Goal: Task Accomplishment & Management: Use online tool/utility

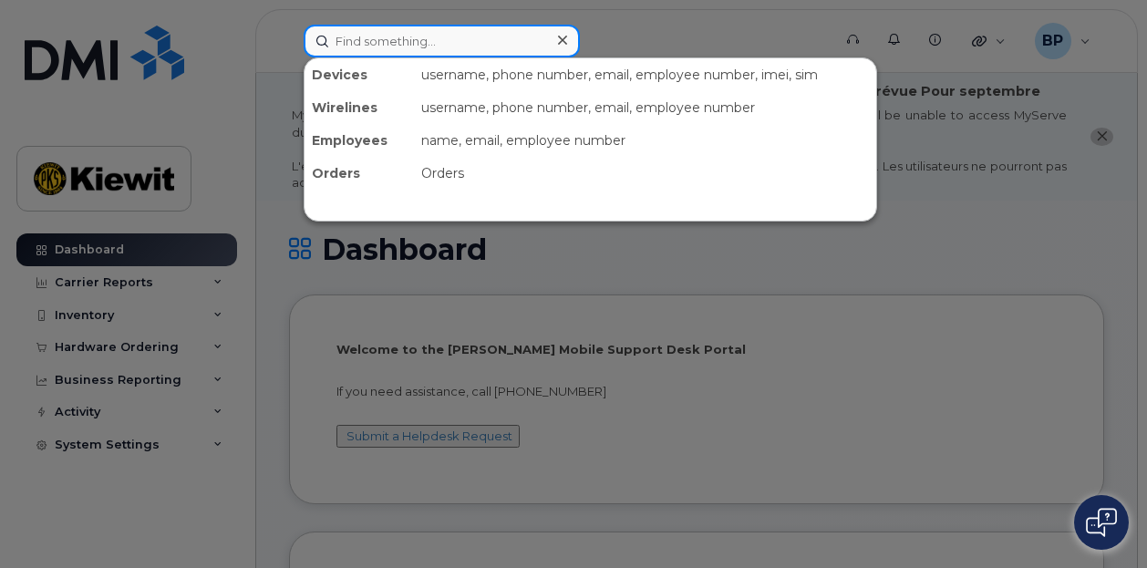
drag, startPoint x: 349, startPoint y: 49, endPoint x: 342, endPoint y: 57, distance: 10.3
click at [350, 49] on input at bounding box center [442, 41] width 276 height 33
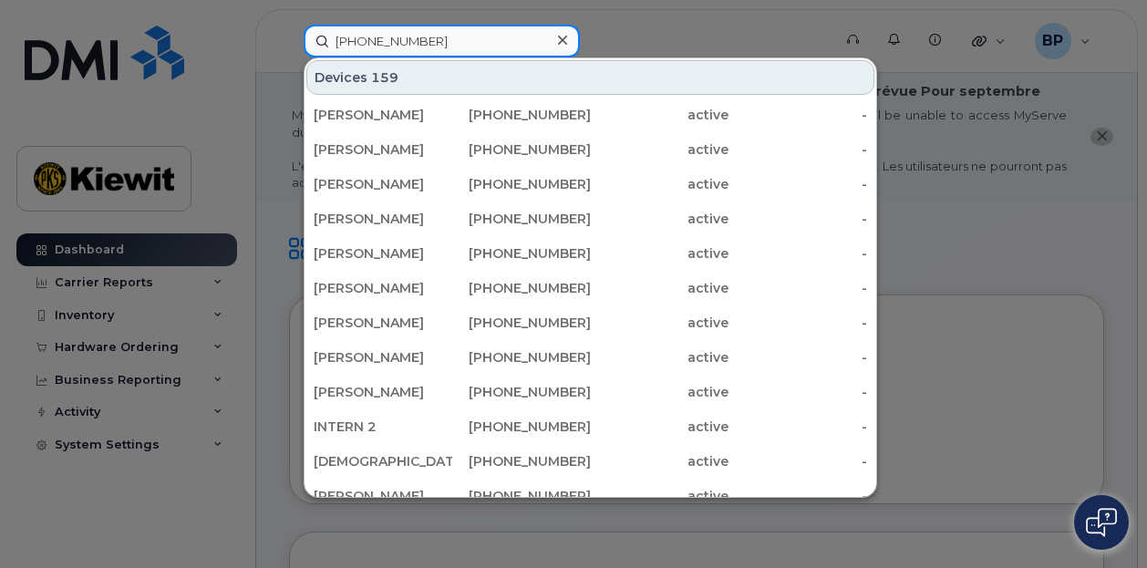
type input "361-828-1203"
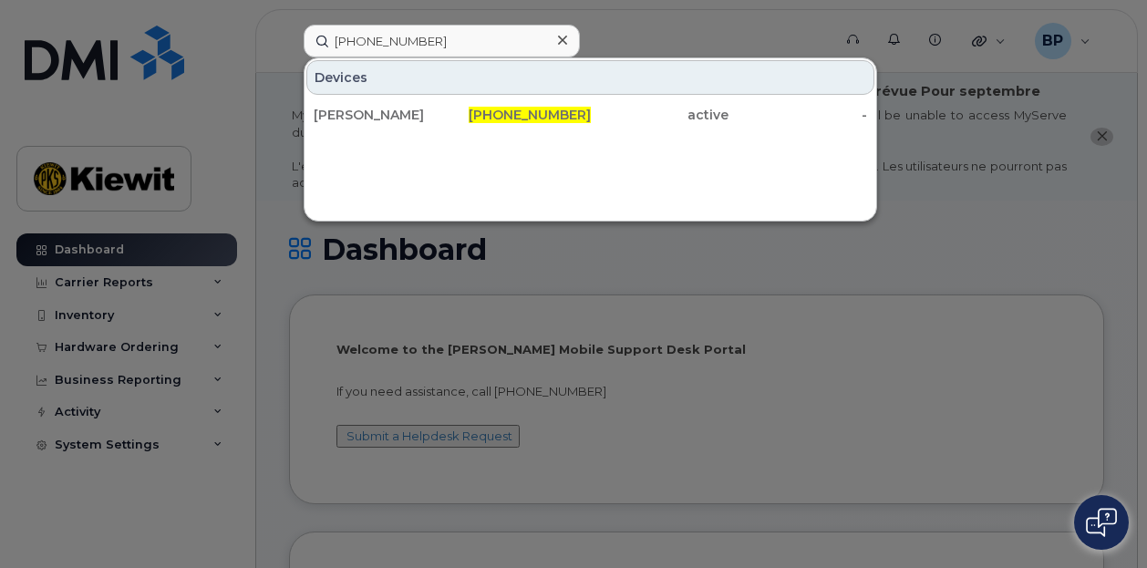
click at [109, 559] on div at bounding box center [573, 284] width 1147 height 568
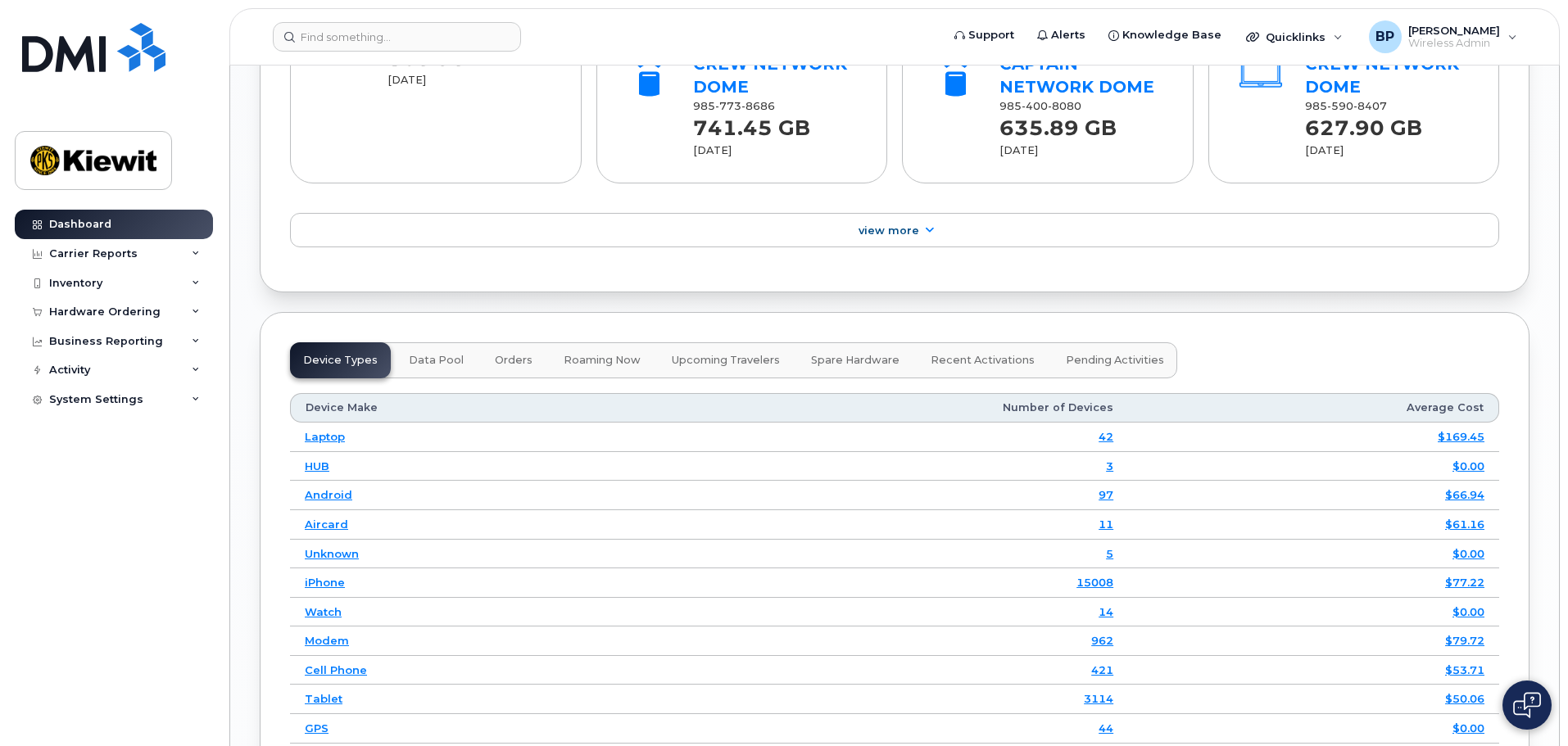
scroll to position [2128, 0]
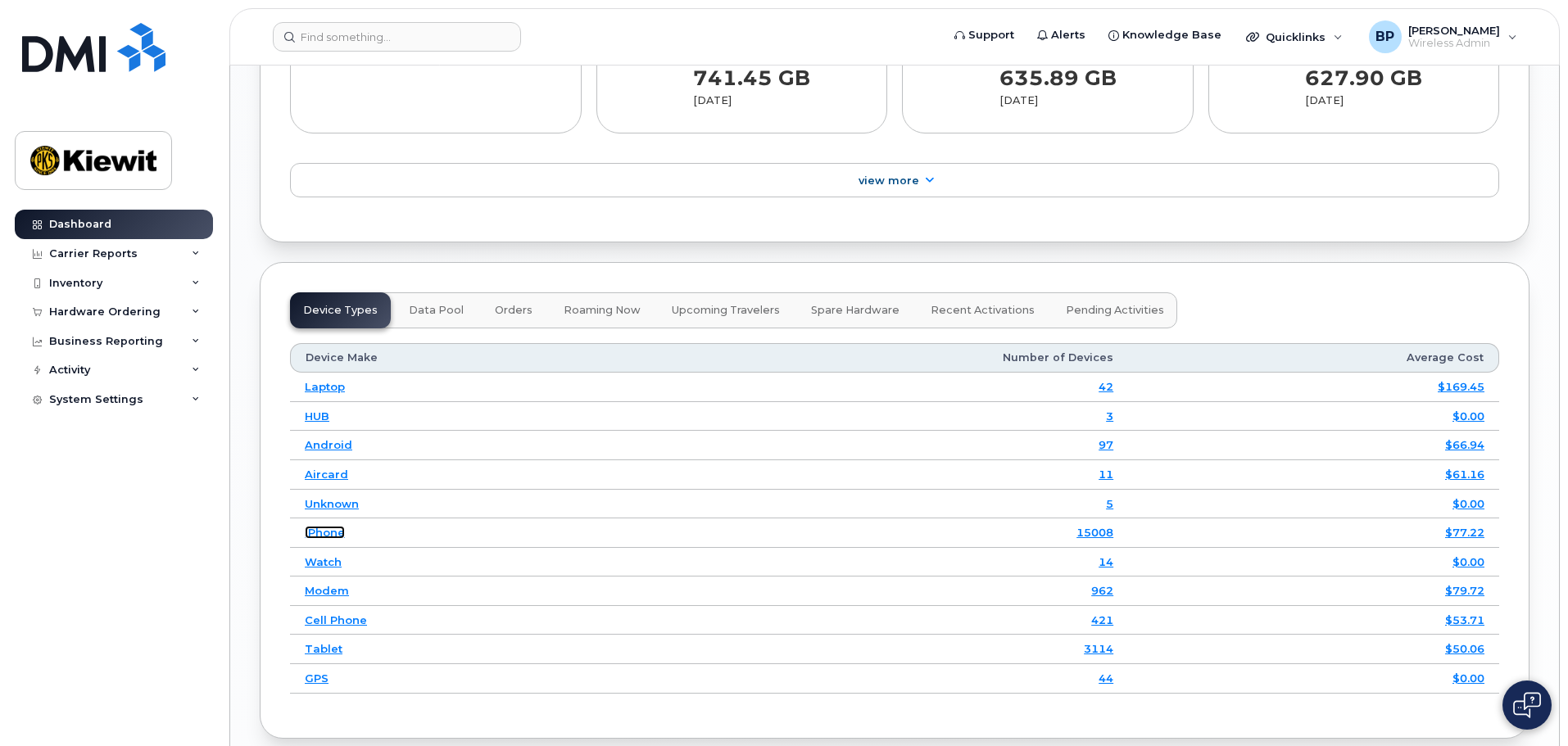
click at [330, 526] on link "iPhone" at bounding box center [324, 532] width 40 height 13
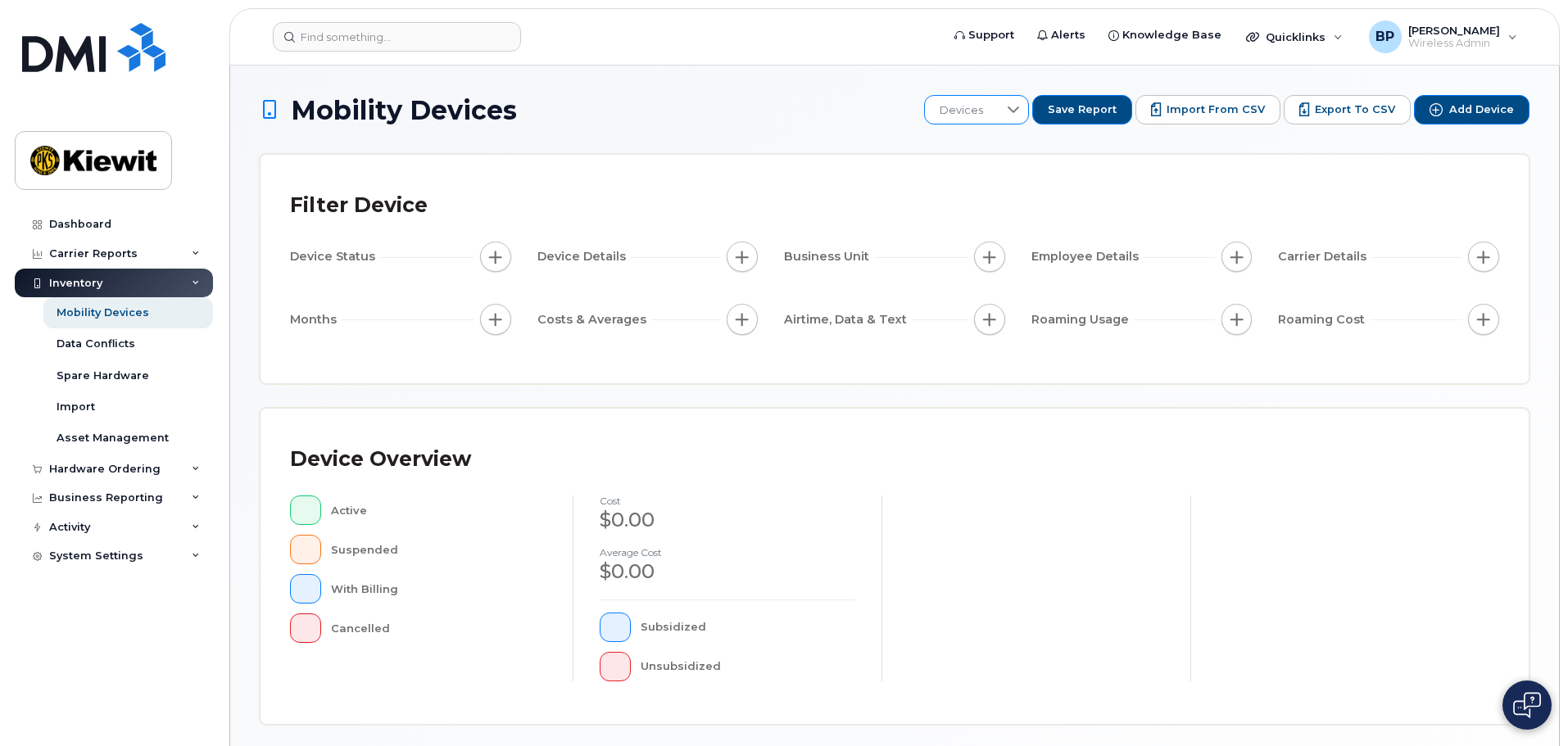
click at [1020, 106] on icon at bounding box center [1013, 110] width 13 height 13
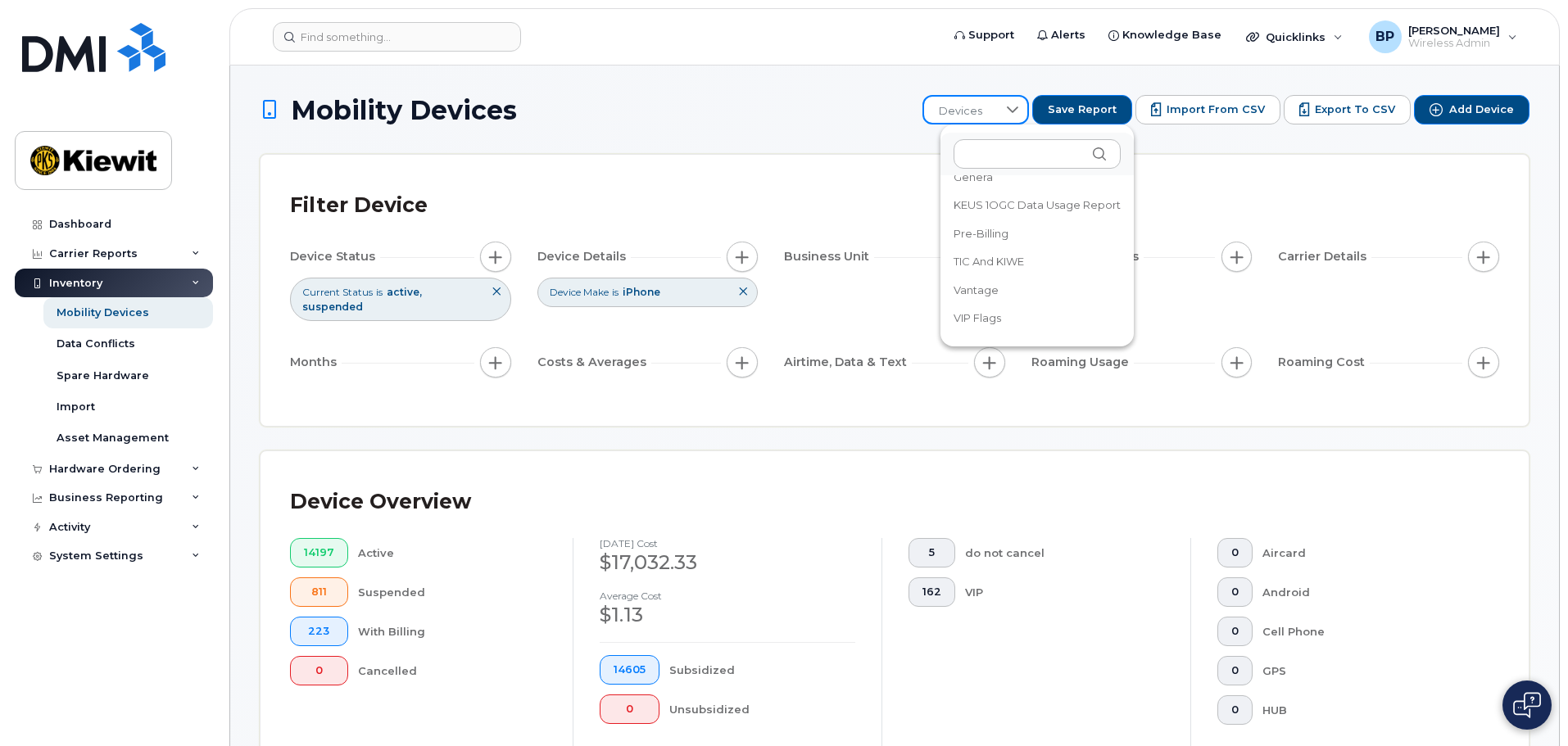
click at [862, 101] on h1 "Mobility Devices" at bounding box center [586, 110] width 655 height 29
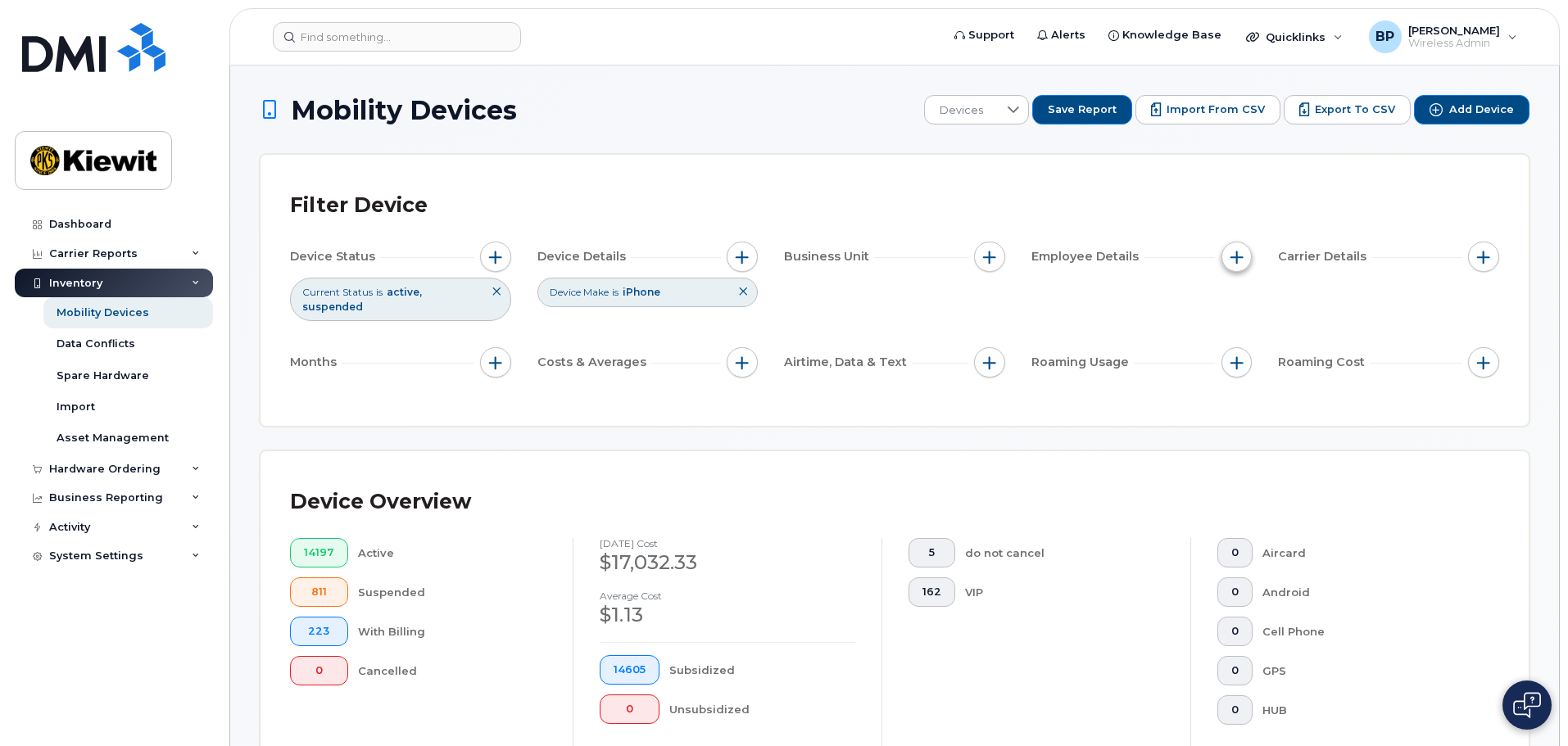
click at [1238, 256] on span "button" at bounding box center [1237, 257] width 13 height 13
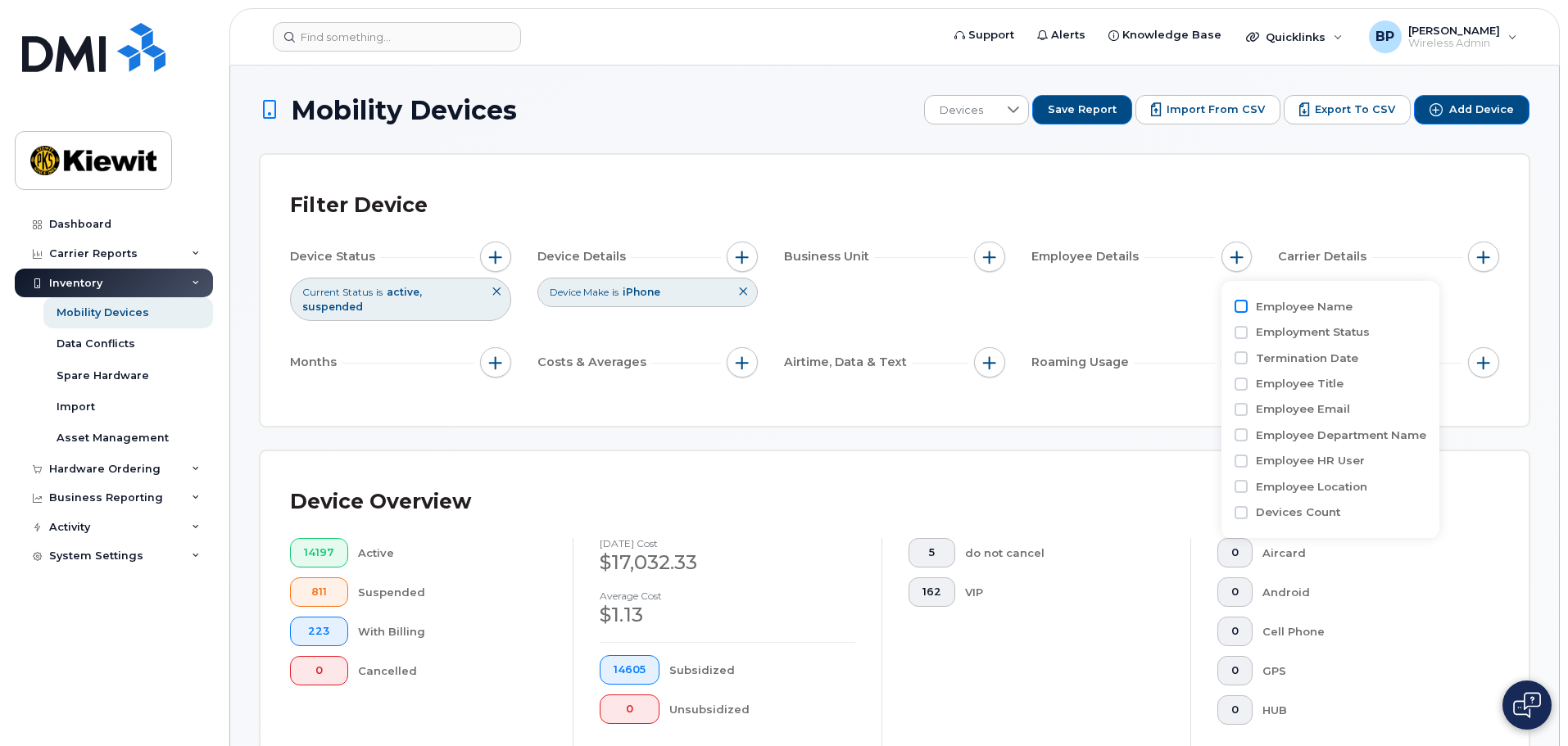
click at [1243, 303] on input "Employee Name" at bounding box center [1241, 306] width 13 height 13
checkbox input "true"
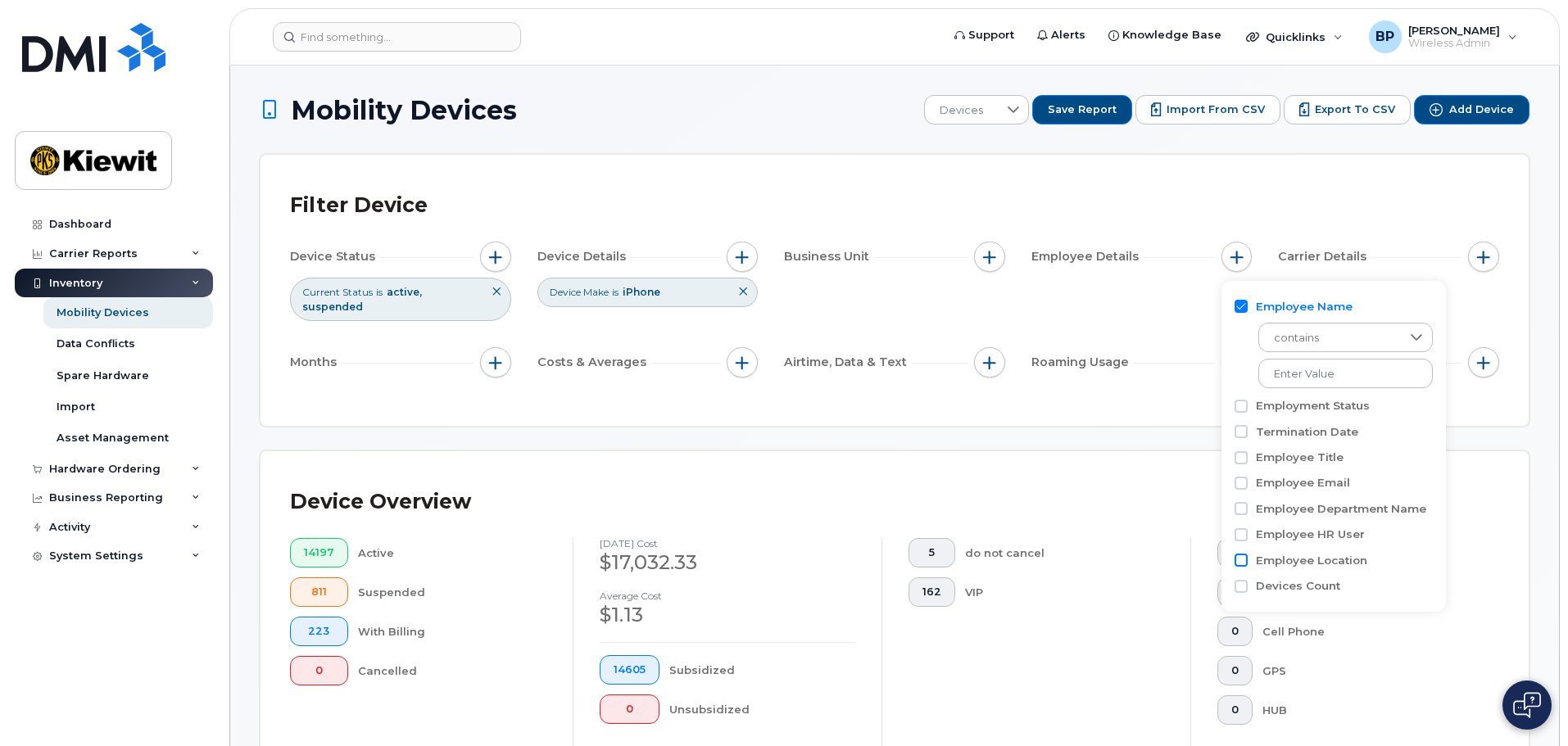
click at [1242, 557] on input "Employee Location" at bounding box center [1241, 560] width 13 height 13
checkbox input "true"
click at [1151, 383] on div "Filter Device Device Status Current Status is active suspended Device Details D…" at bounding box center [894, 290] width 1268 height 271
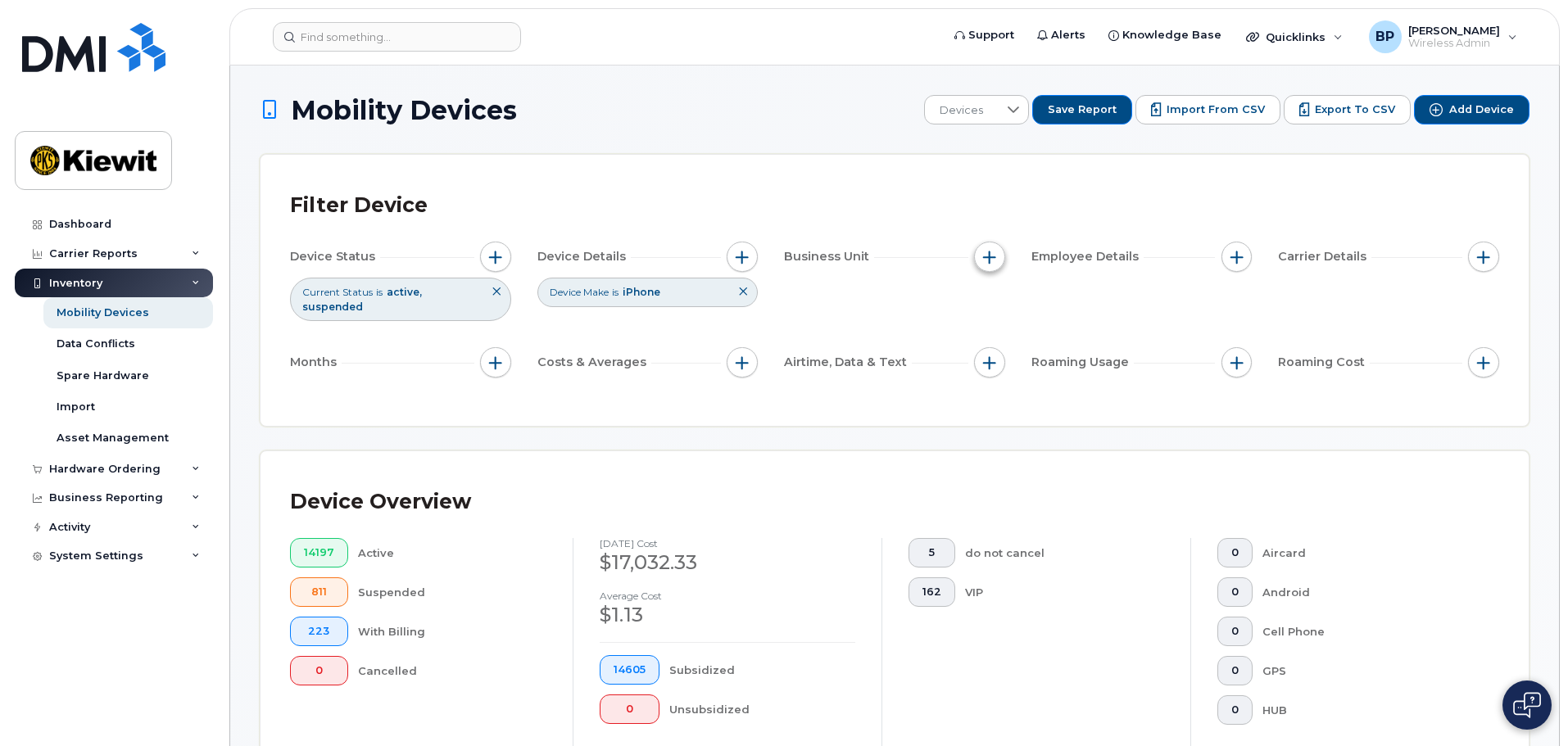
click at [983, 256] on span "button" at bounding box center [990, 257] width 13 height 13
click at [998, 332] on input "Cost Center" at bounding box center [993, 332] width 13 height 13
checkbox input "true"
click at [990, 460] on input "WBS Element" at bounding box center [993, 458] width 13 height 13
checkbox input "true"
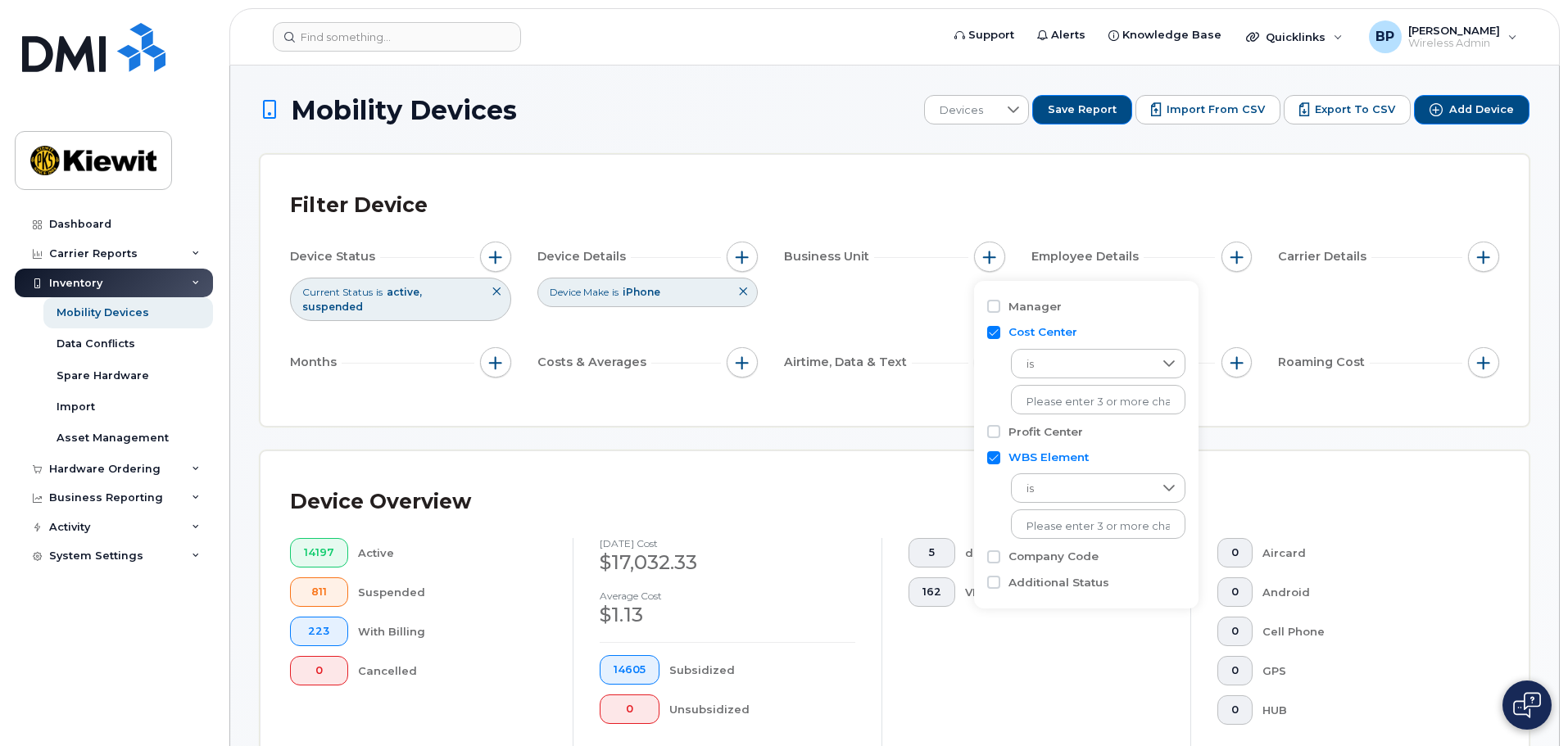
scroll to position [82, 0]
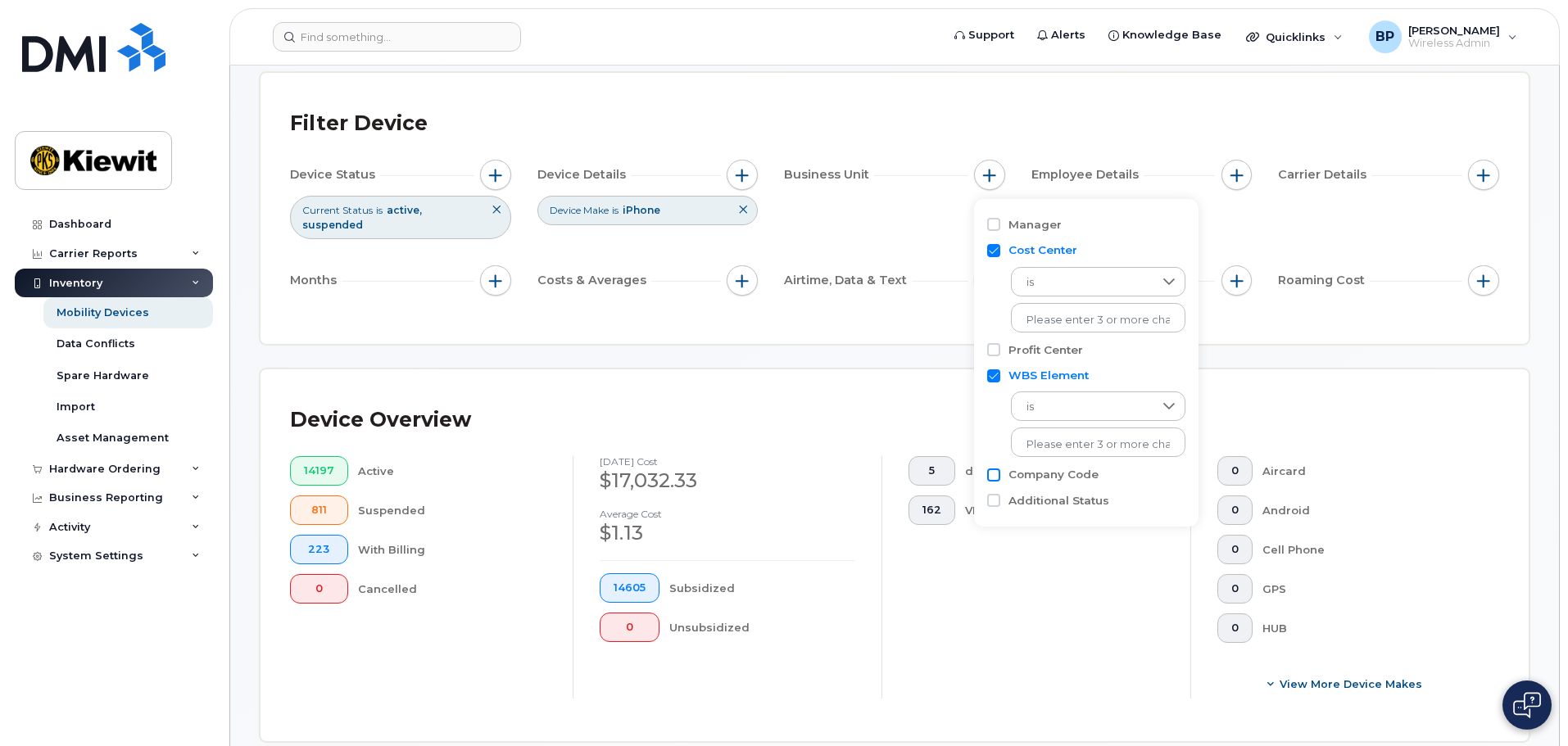
click at [994, 477] on input "Company Code" at bounding box center [993, 475] width 13 height 13
checkbox input "true"
click at [1066, 441] on input "text" at bounding box center [1098, 444] width 144 height 14
type input "105385.2252"
click at [1053, 473] on li "1253 - 105385.2252 - [PERSON_NAME] Offshore Services" at bounding box center [1168, 478] width 315 height 31
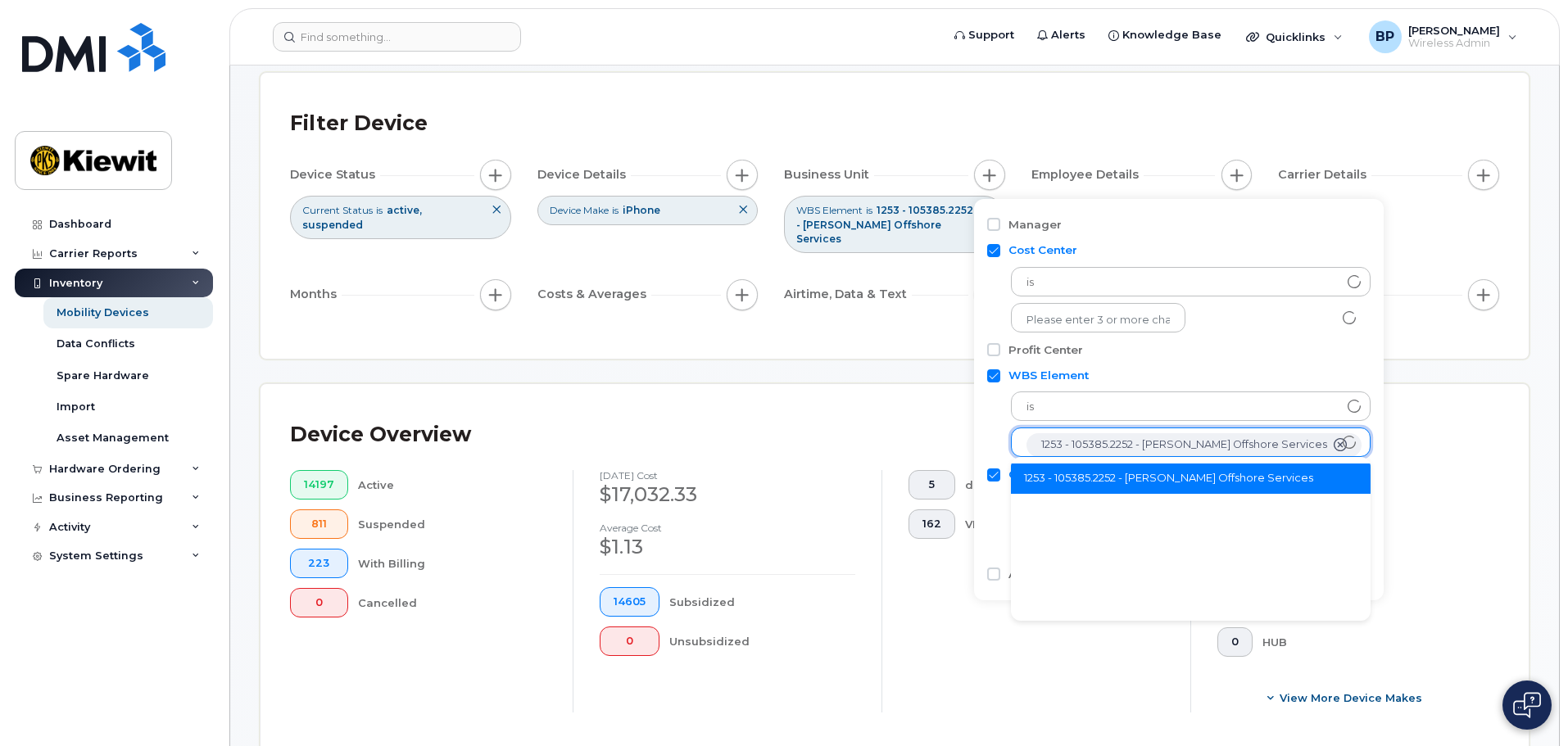
scroll to position [32, 0]
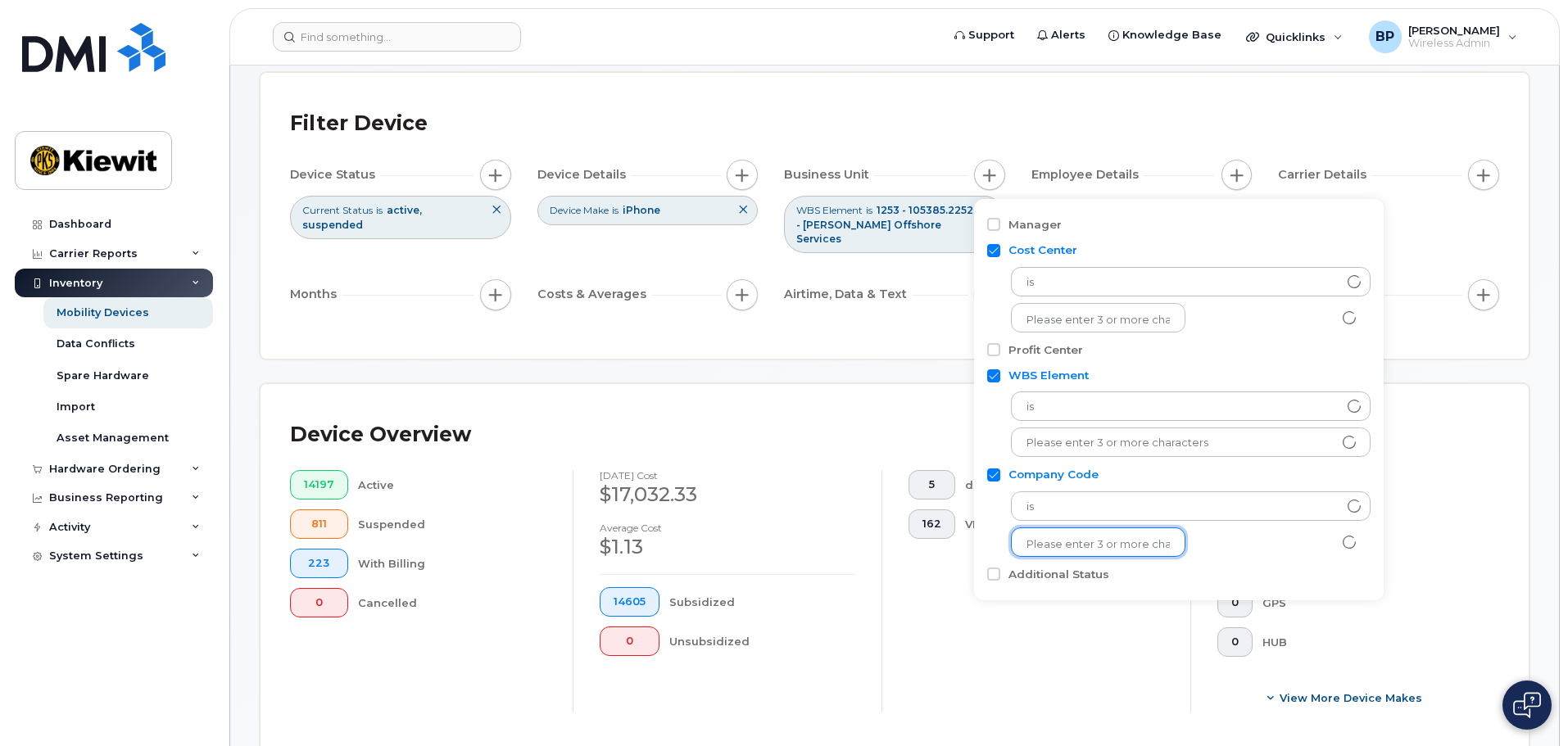
click at [1124, 548] on input "text" at bounding box center [1098, 544] width 144 height 14
type input "3"
type input "1253"
drag, startPoint x: 1059, startPoint y: 543, endPoint x: 992, endPoint y: 531, distance: 68.1
click at [992, 531] on div "is 1253 1 results are available" at bounding box center [1178, 520] width 383 height 74
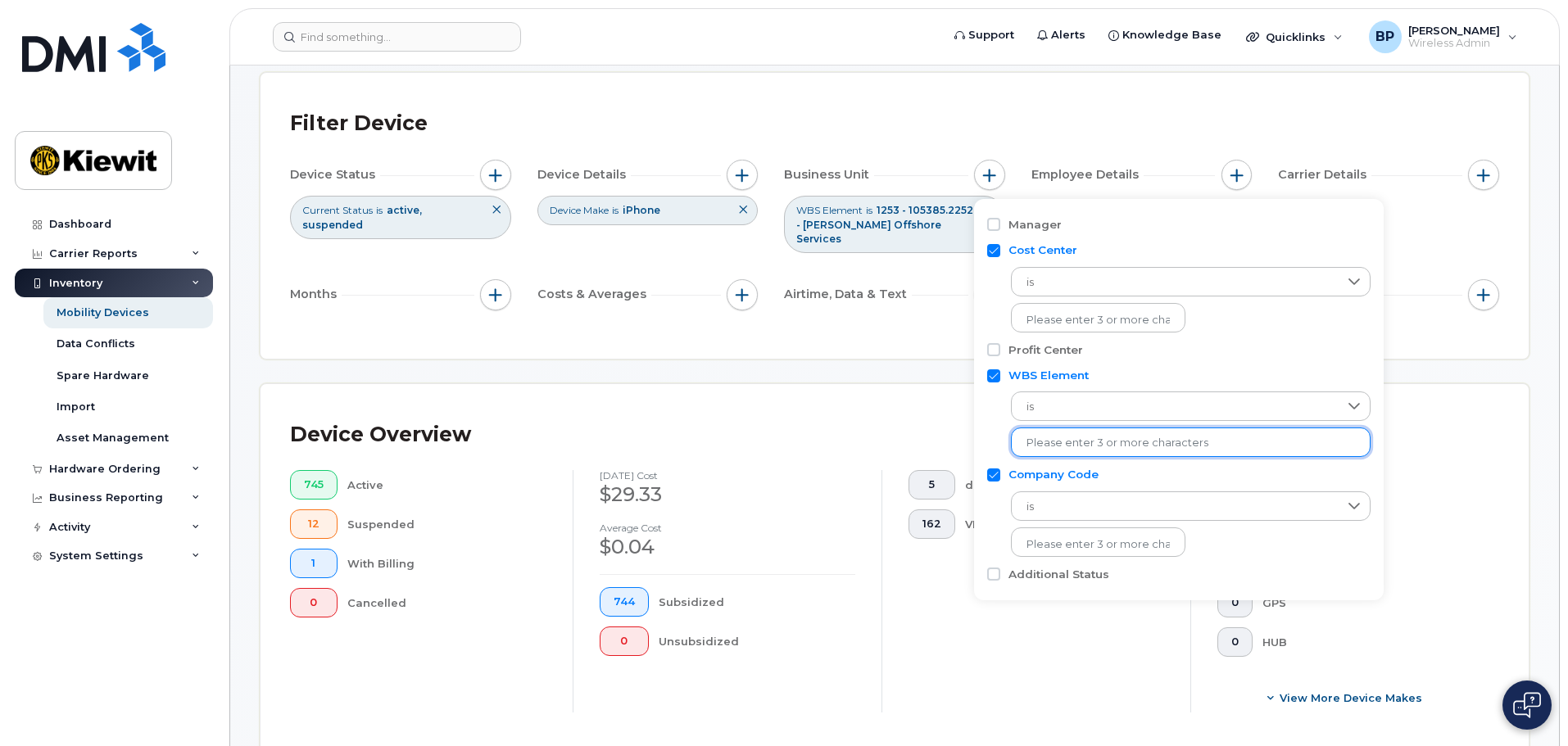
click at [1056, 443] on input "text" at bounding box center [1191, 443] width 329 height 14
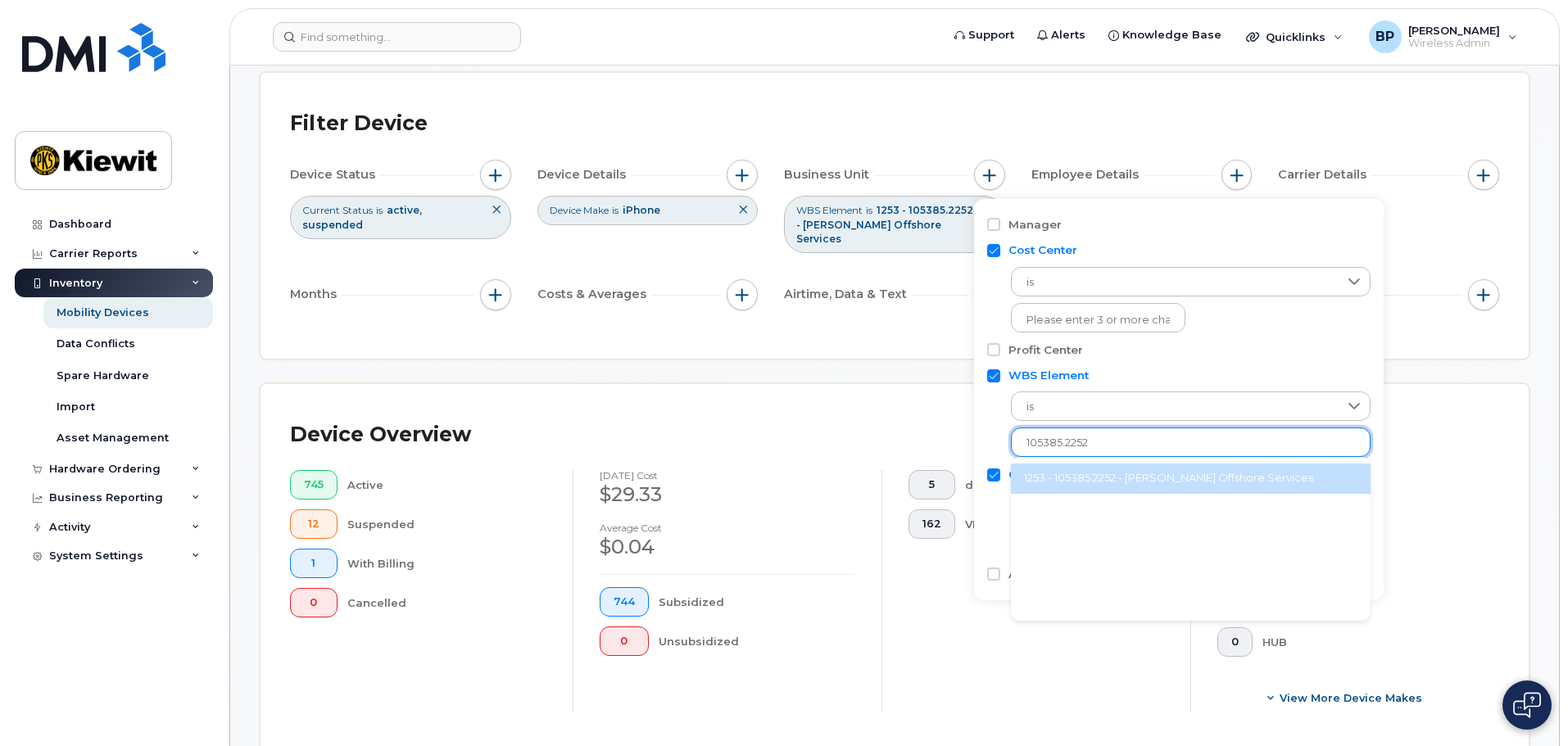
type input "105385.2252"
click at [1079, 478] on li "1253 - 105385.2252 - [PERSON_NAME] Offshore Services" at bounding box center [1191, 478] width 359 height 31
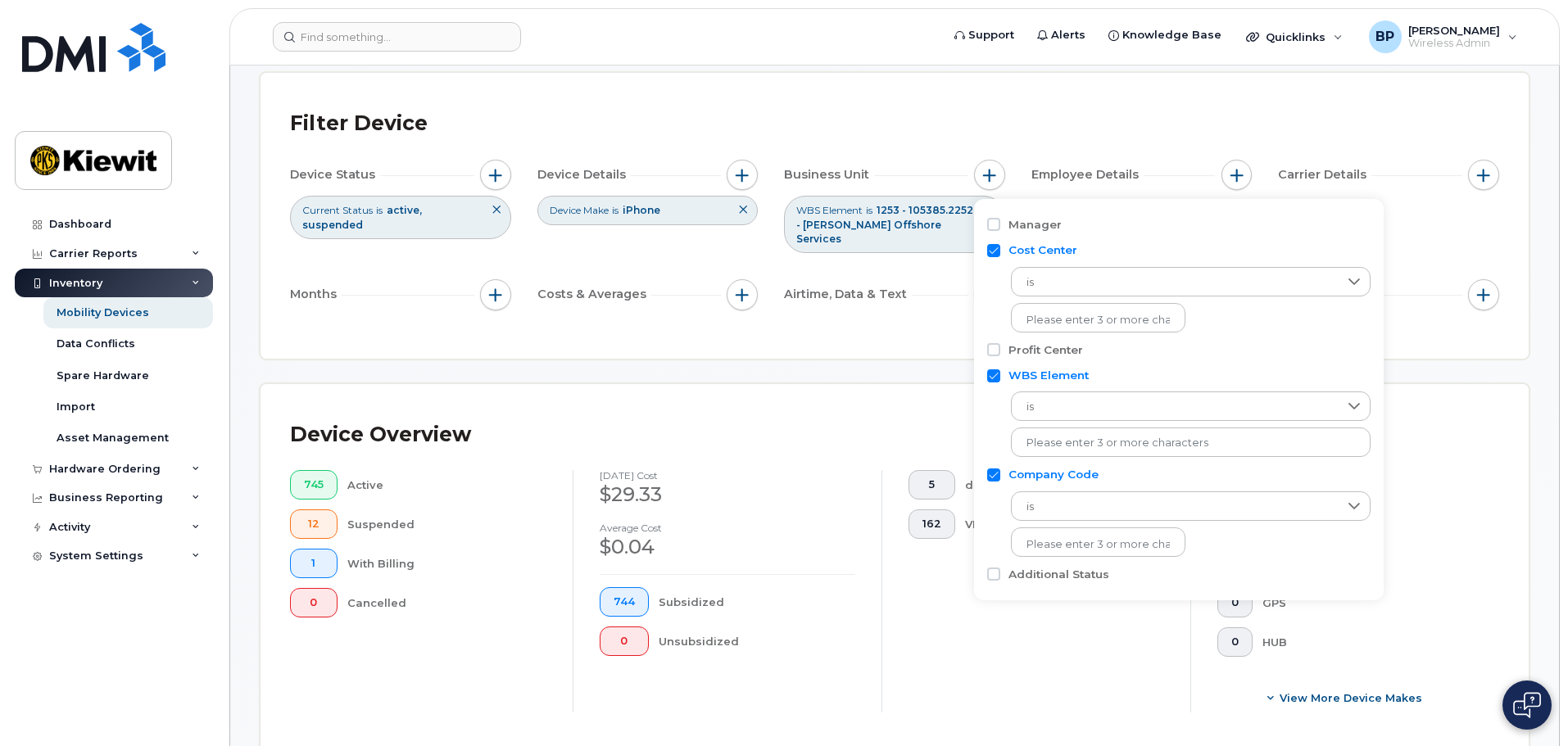
click at [1413, 320] on div "Filter Device Device Status Current Status is active suspended Device Details D…" at bounding box center [894, 215] width 1268 height 285
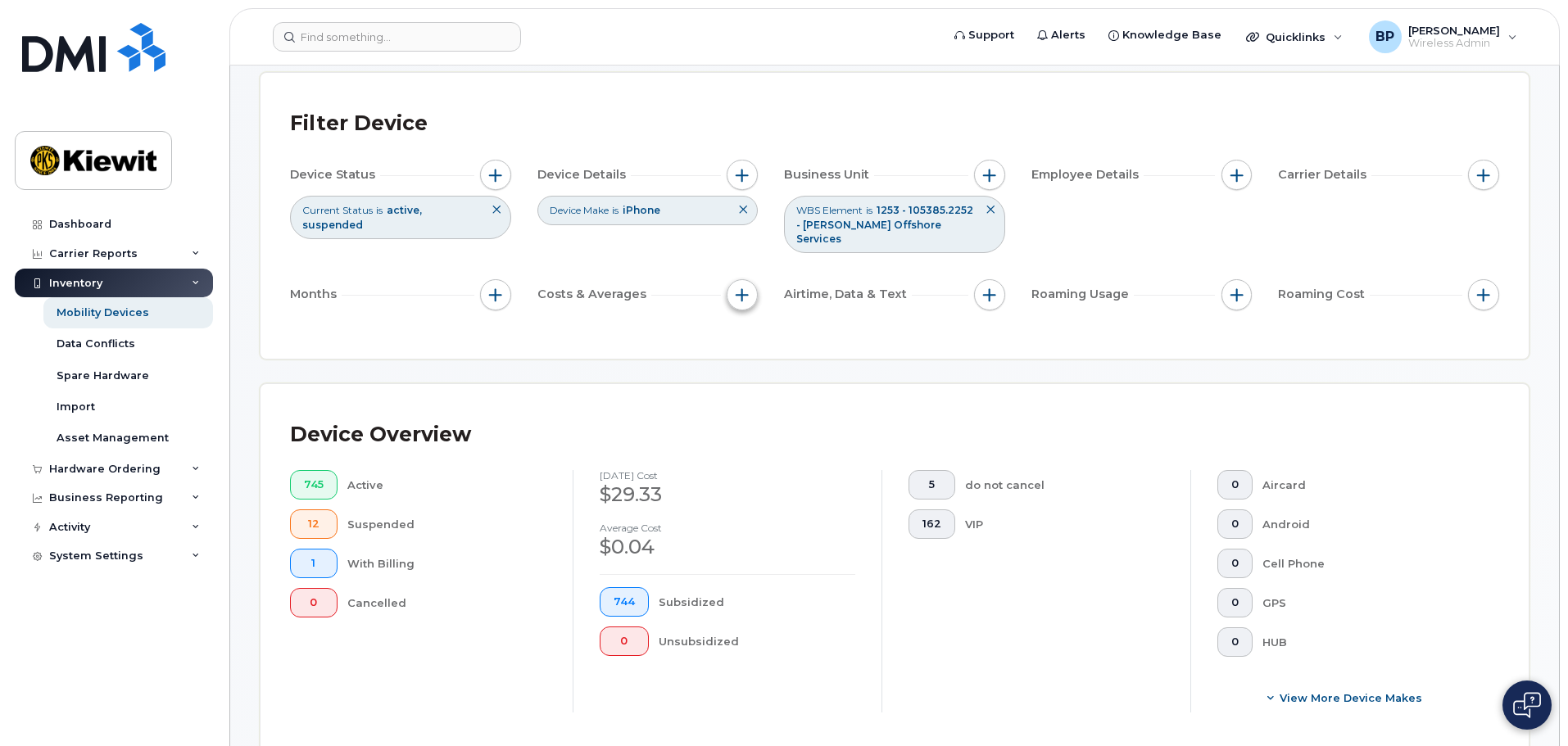
click at [741, 288] on span "button" at bounding box center [742, 294] width 13 height 13
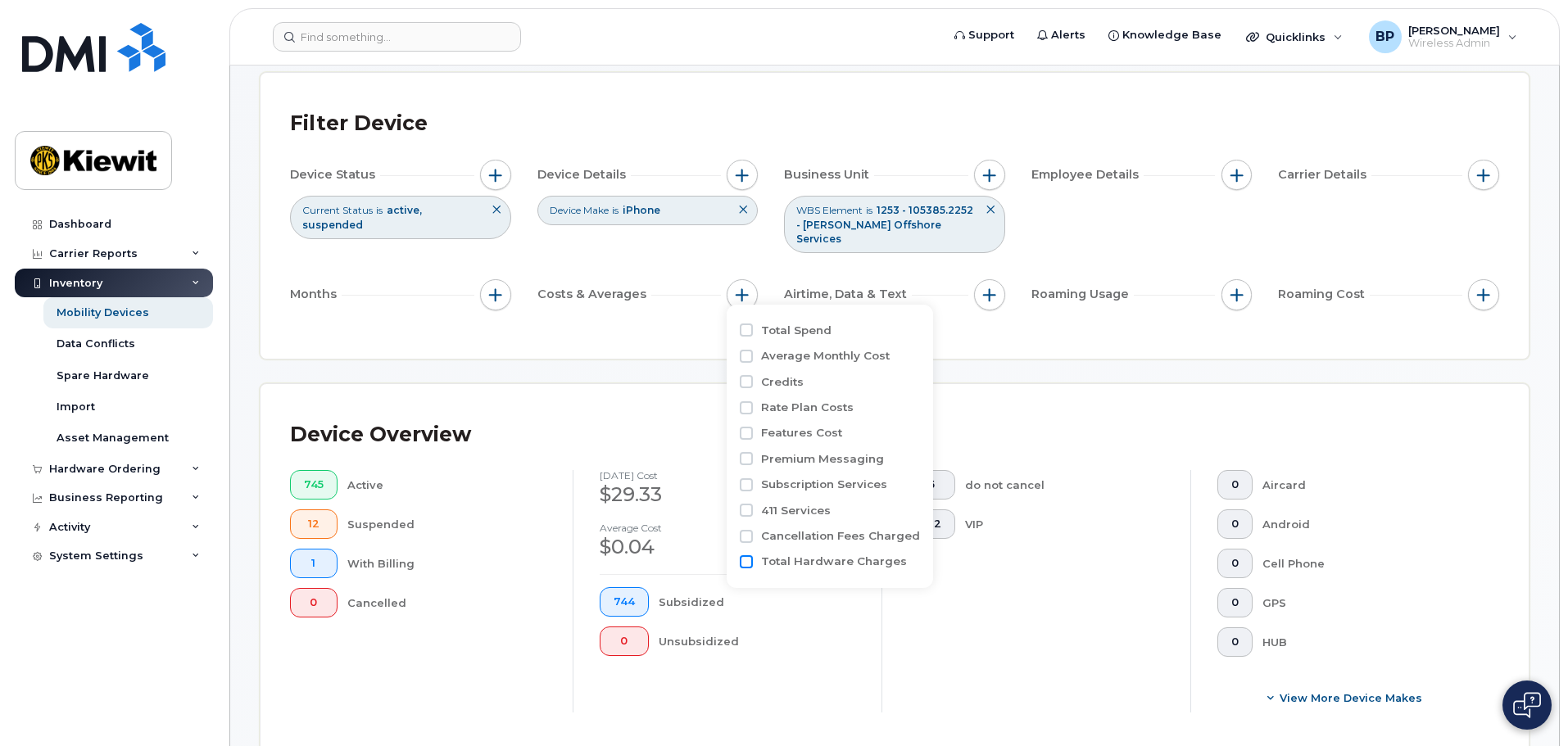
click at [745, 565] on input "Total Hardware Charges" at bounding box center [746, 561] width 13 height 13
checkbox input "true"
click at [749, 328] on input "Total Spend" at bounding box center [746, 329] width 13 height 13
checkbox input "true"
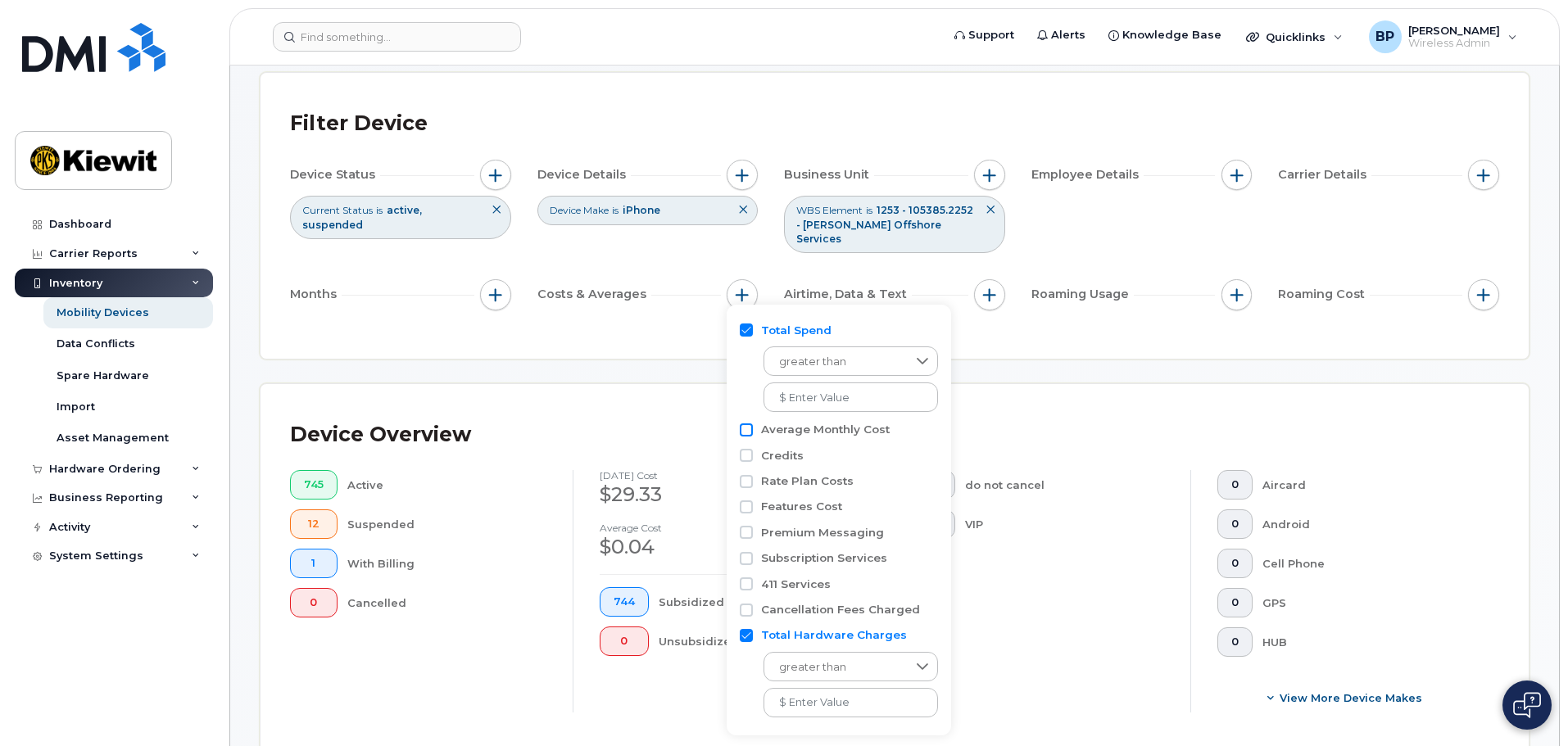
click at [748, 430] on input "Average Monthly Cost" at bounding box center [746, 430] width 13 height 13
checkbox input "true"
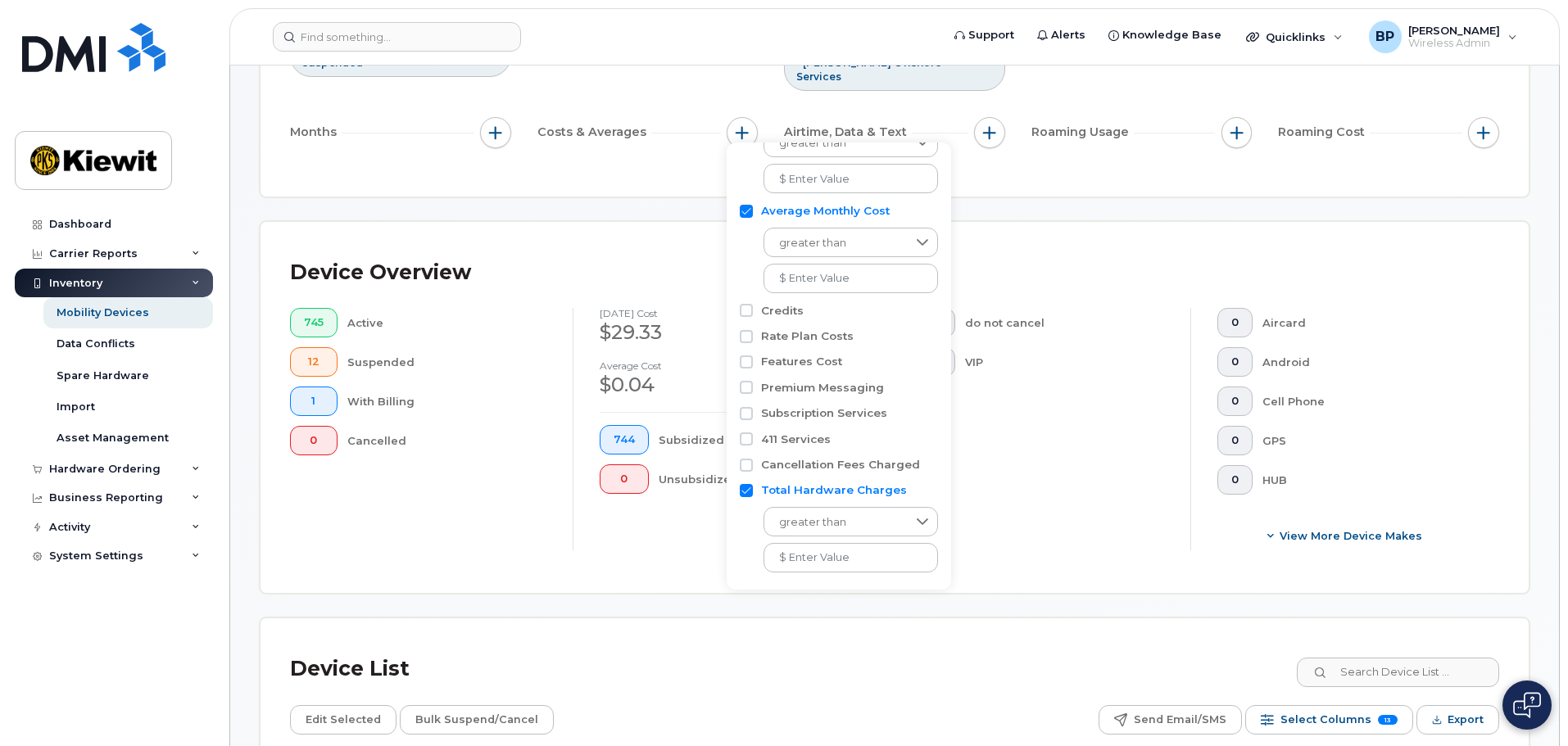
scroll to position [246, 0]
click at [640, 149] on div "Filter Device Device Status Current Status is active suspended Device Details D…" at bounding box center [894, 52] width 1209 height 227
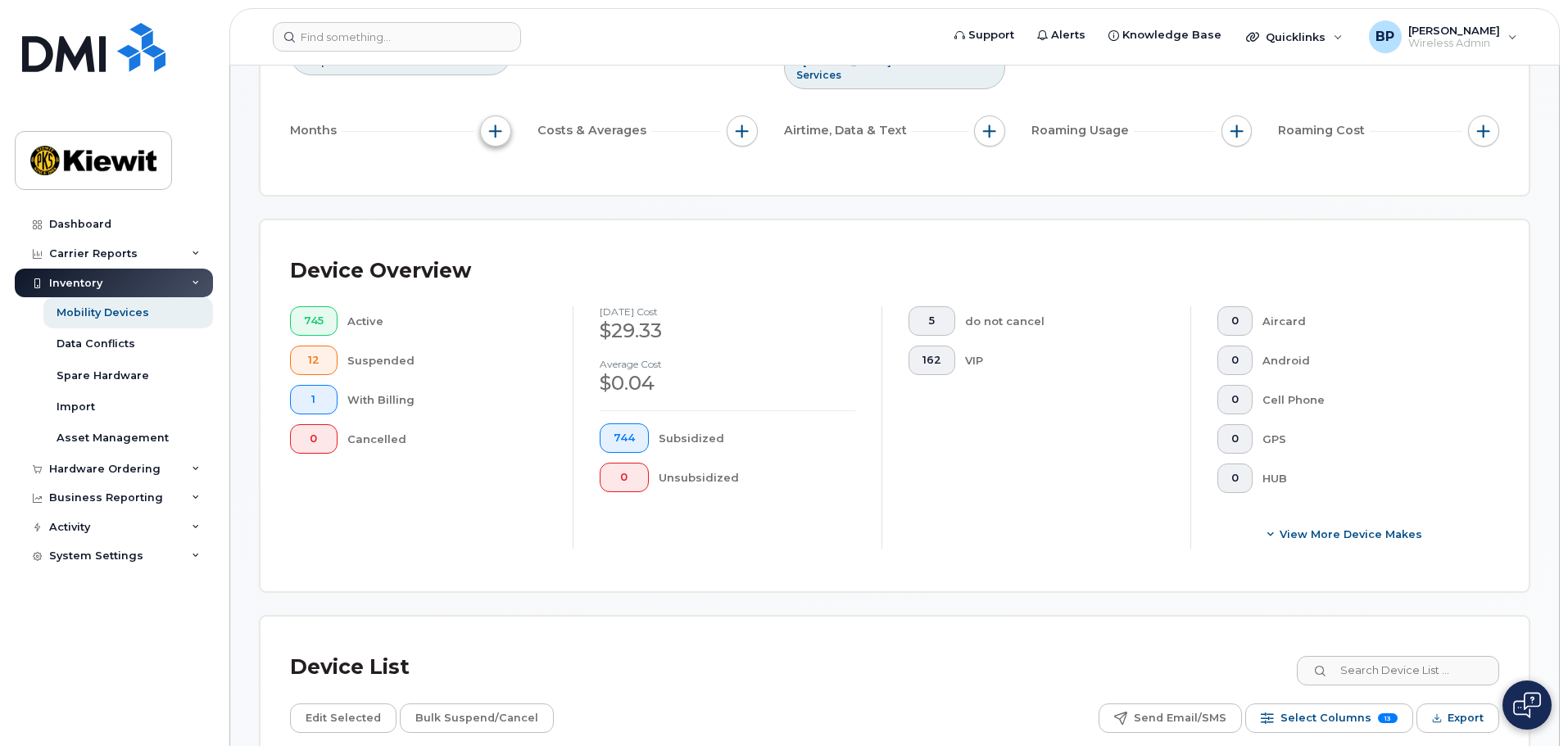
click at [489, 125] on span "button" at bounding box center [496, 131] width 13 height 13
click at [446, 147] on div "Filter Device Device Status Current Status is active suspended Device Details D…" at bounding box center [894, 52] width 1209 height 227
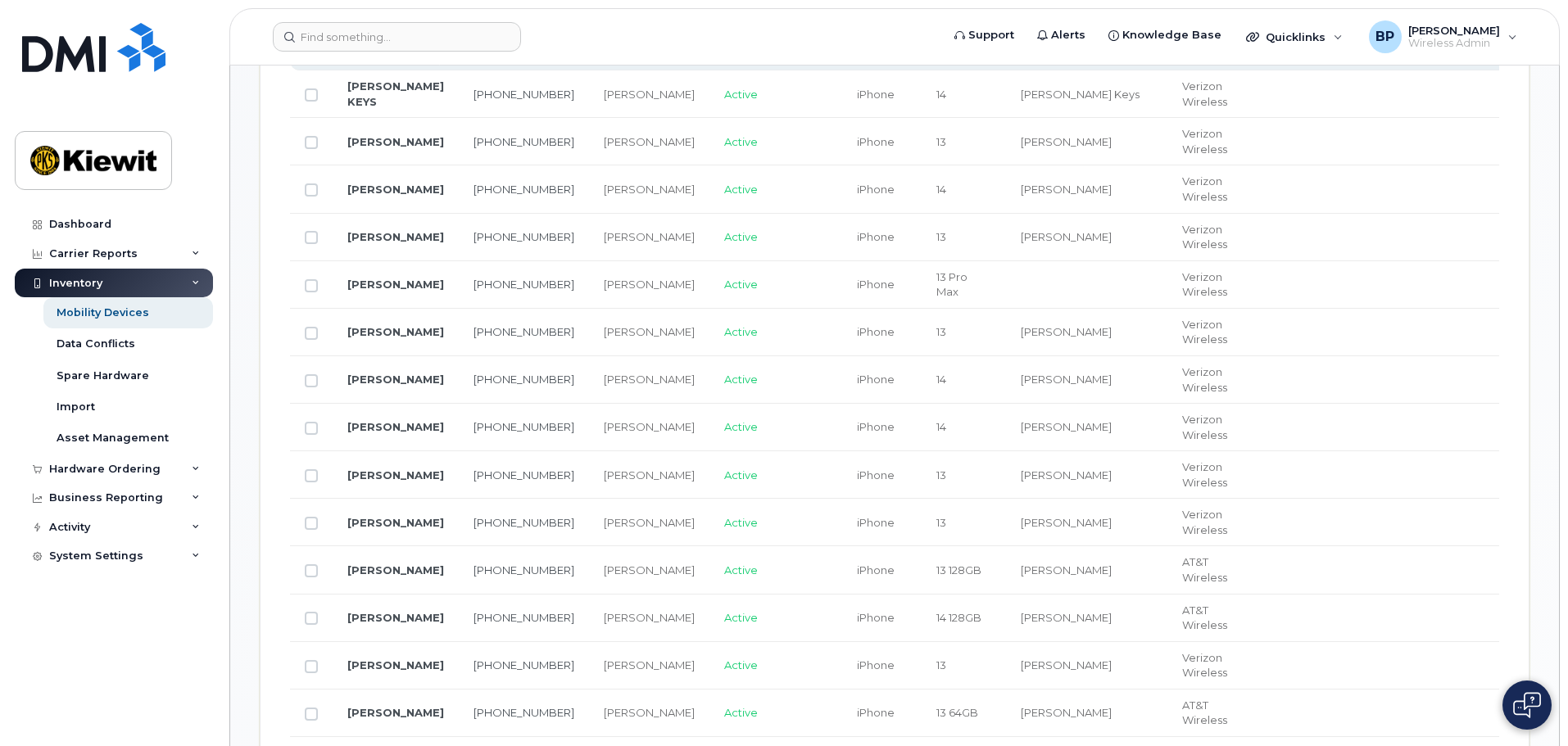
scroll to position [983, 0]
